Goal: Find specific page/section: Find specific page/section

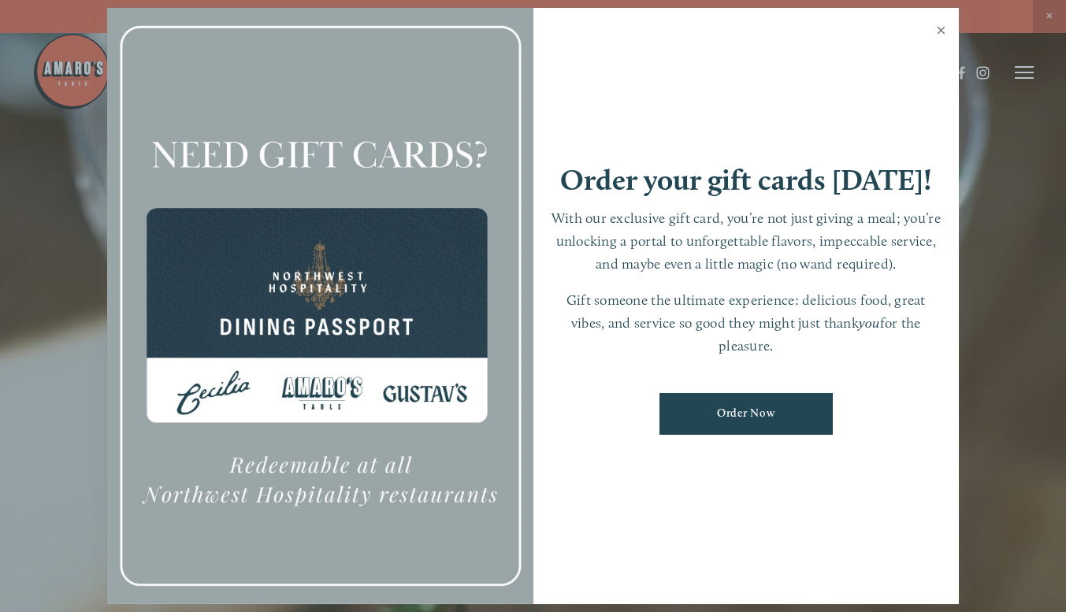
click at [943, 27] on link "Close" at bounding box center [941, 32] width 31 height 44
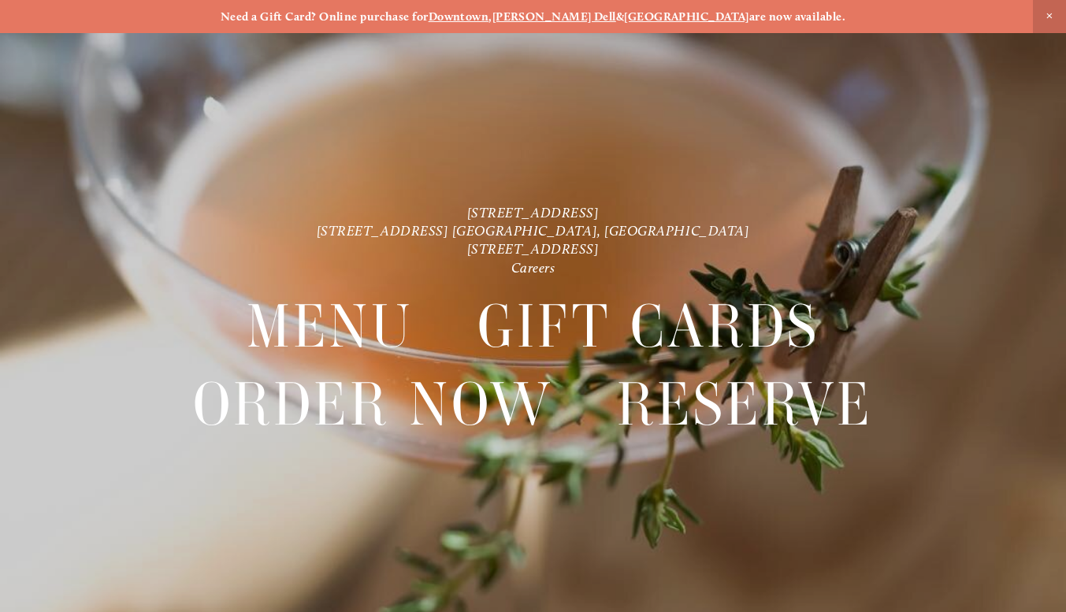
scroll to position [33, 0]
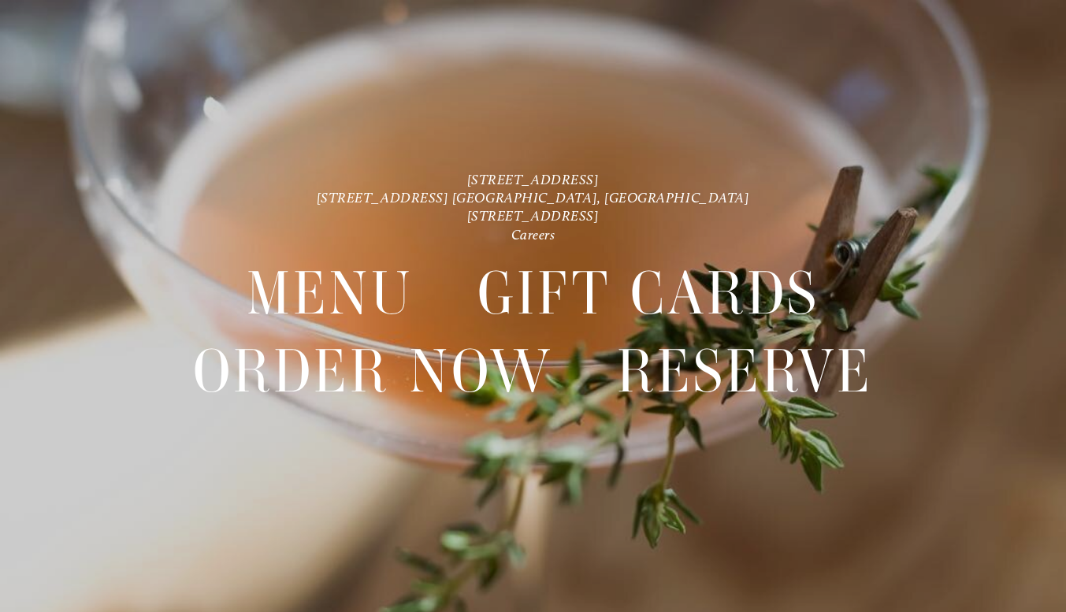
click at [1021, 73] on header "Menu Order Now Visit Gallery 0" at bounding box center [533, 33] width 1003 height 145
click at [992, 65] on header "Menu Order Now Visit Gallery 0" at bounding box center [533, 33] width 1003 height 145
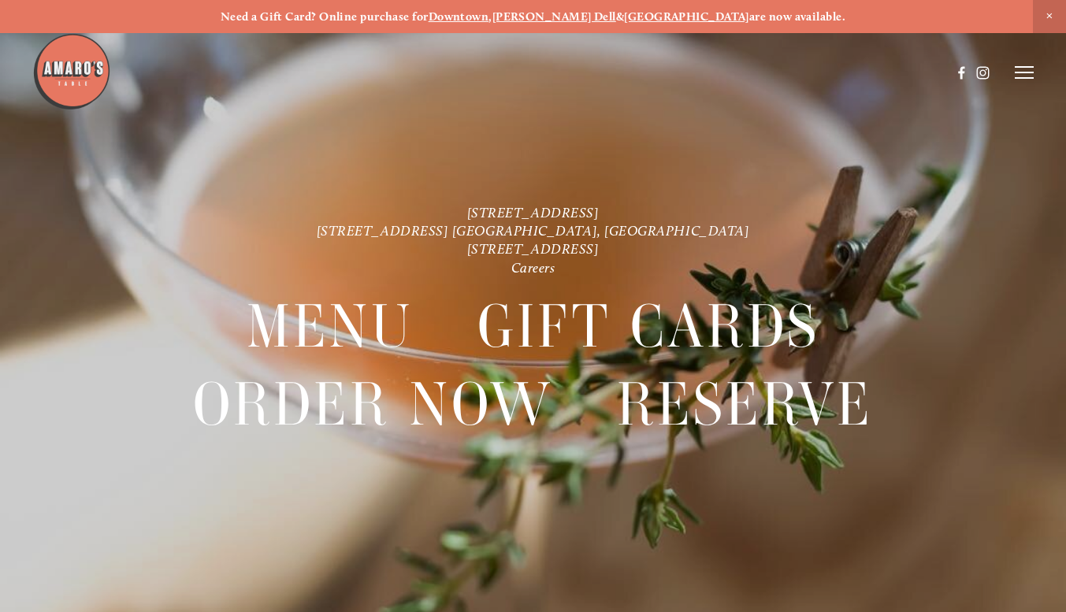
click at [1026, 65] on icon at bounding box center [1024, 72] width 19 height 14
click at [893, 71] on span "Gallery" at bounding box center [886, 71] width 36 height 13
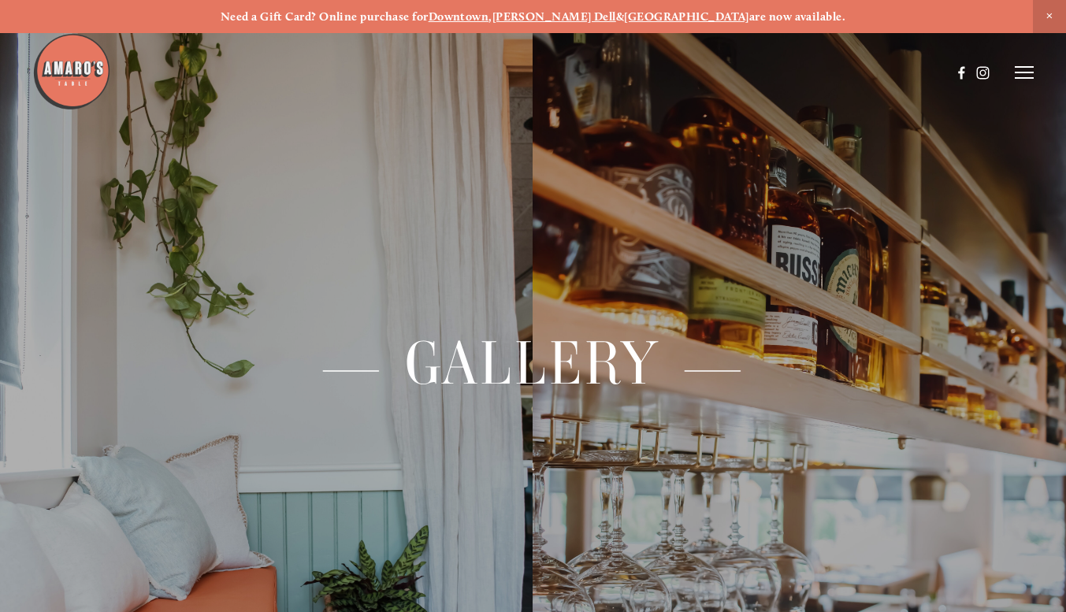
click at [1044, 17] on span "Close Announcement" at bounding box center [1049, 16] width 33 height 33
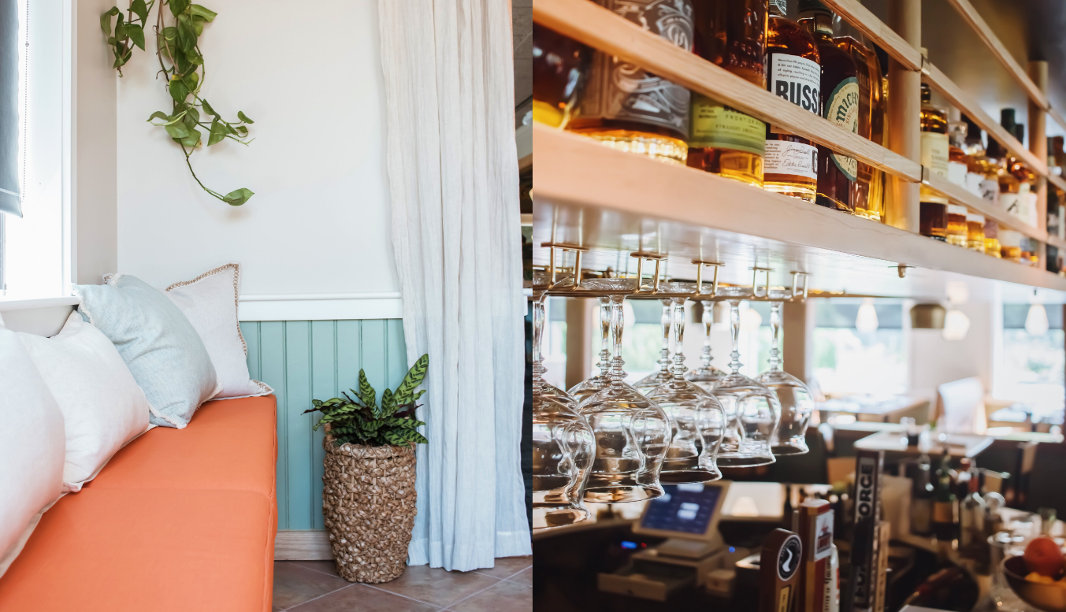
scroll to position [145, 0]
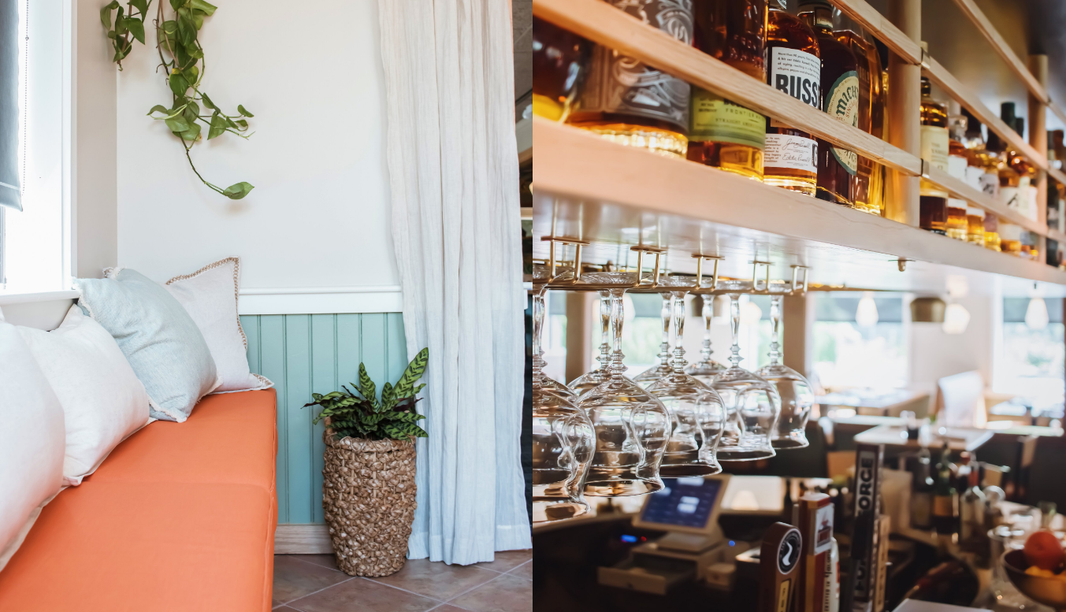
click at [350, 404] on div at bounding box center [267, 255] width 534 height 800
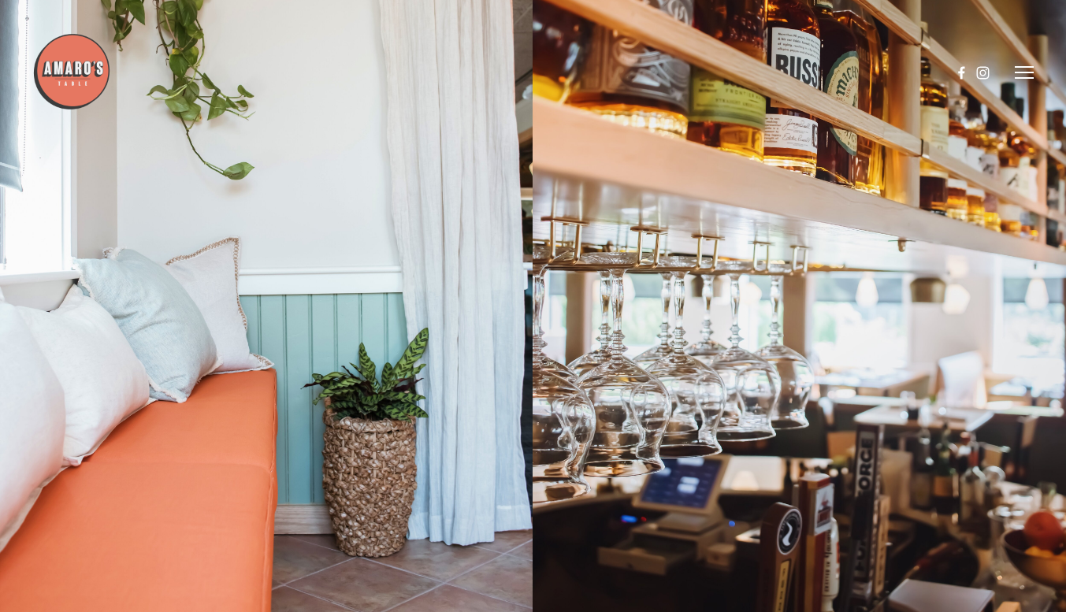
scroll to position [0, 0]
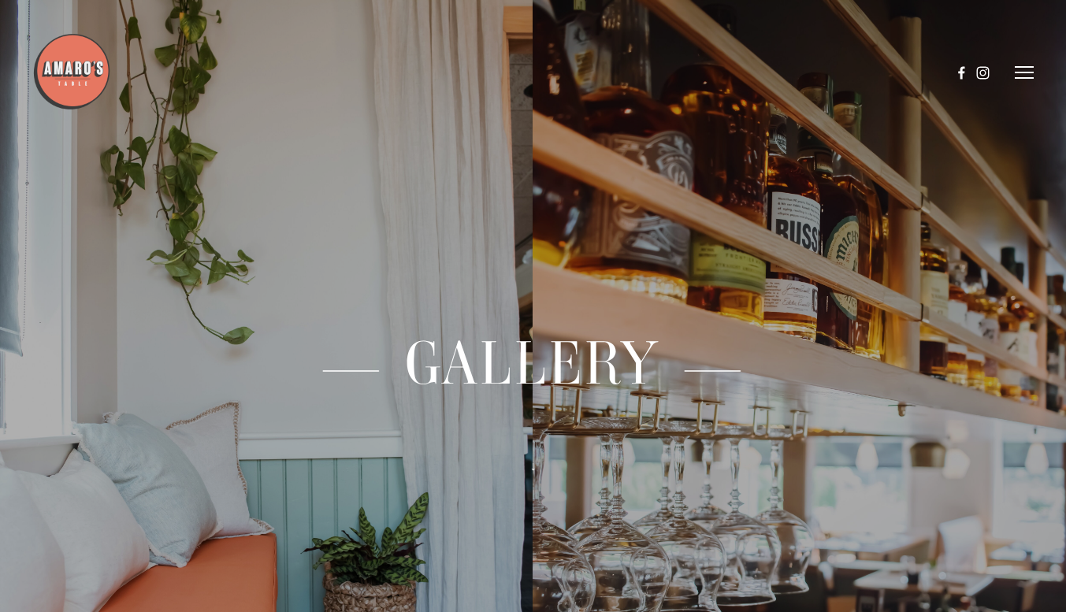
click at [1021, 80] on header "Menu Order Now Visit Gallery 0" at bounding box center [533, 72] width 1003 height 145
click at [1021, 74] on icon at bounding box center [1024, 72] width 19 height 14
click at [746, 79] on span "Menu" at bounding box center [749, 71] width 29 height 13
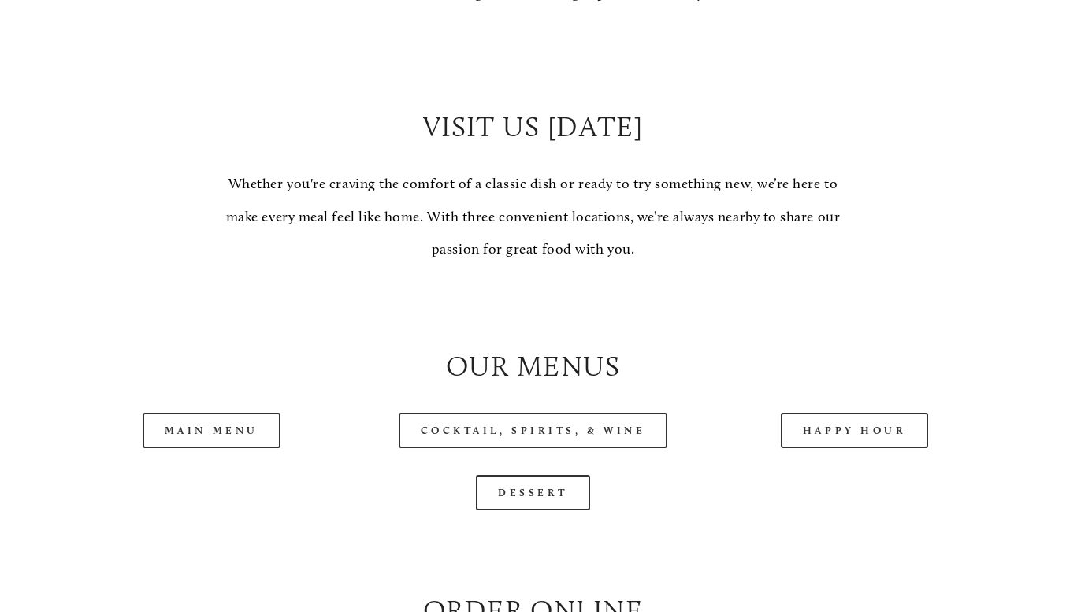
scroll to position [1205, 0]
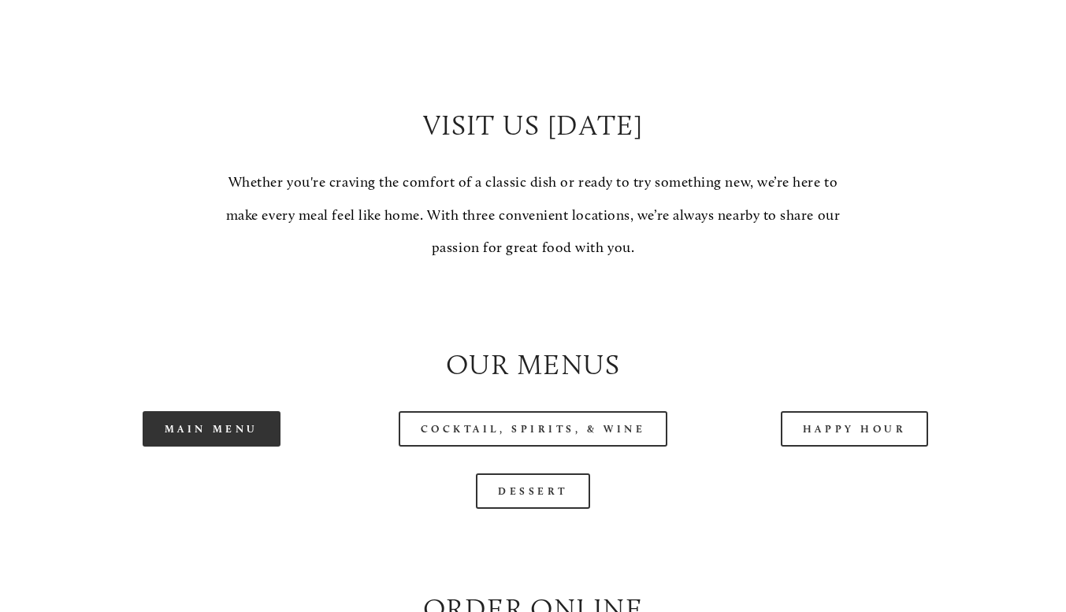
click at [243, 445] on link "Main Menu" at bounding box center [212, 428] width 138 height 35
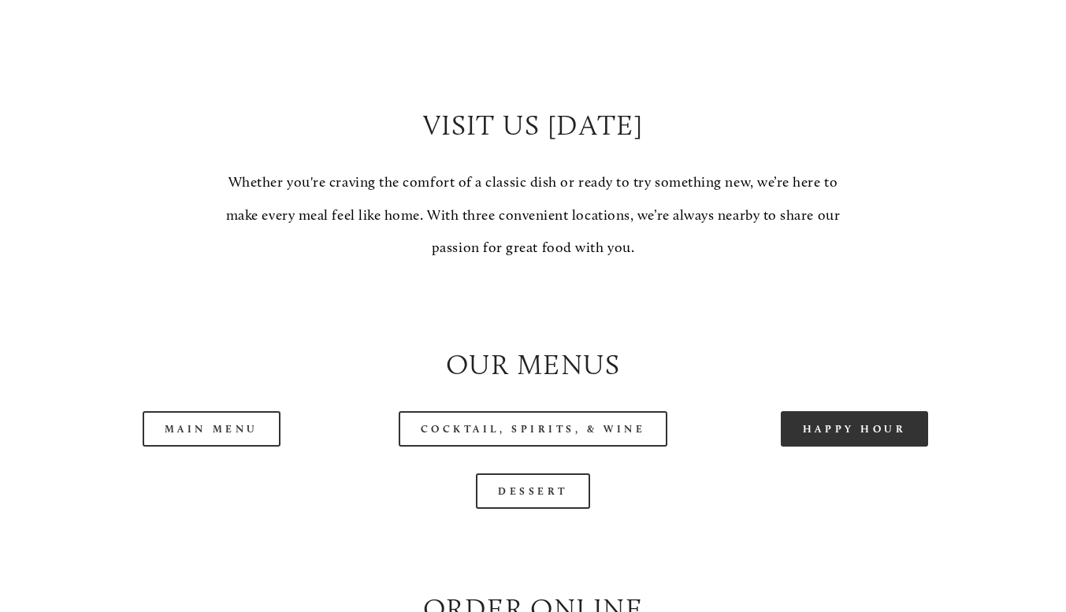
click at [801, 443] on link "Happy Hour" at bounding box center [855, 428] width 148 height 35
